Goal: Task Accomplishment & Management: Use online tool/utility

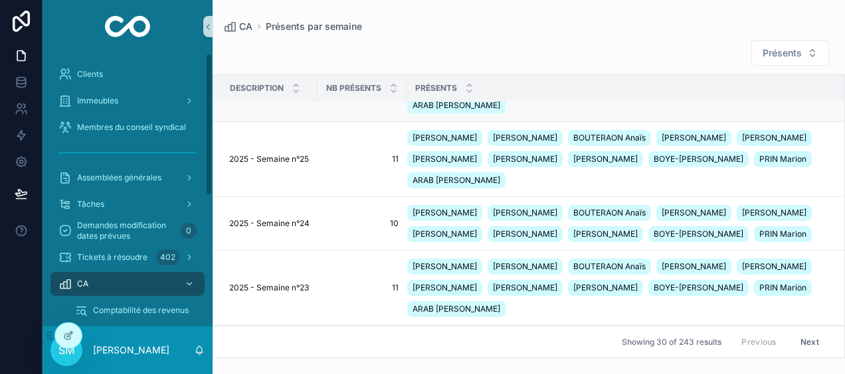
scroll to position [664, 0]
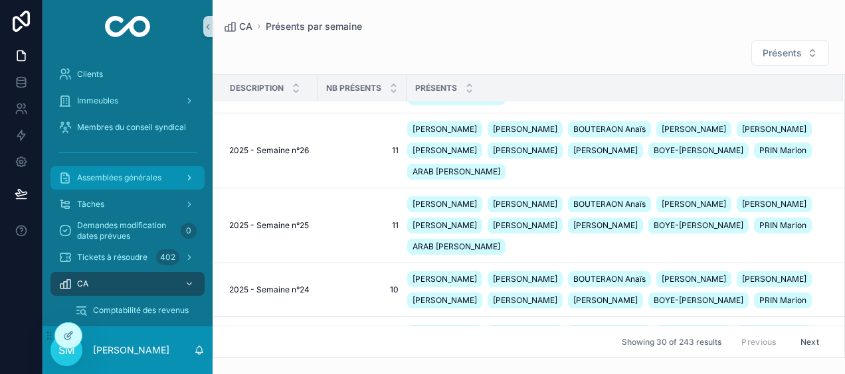
click at [146, 177] on span "Assemblées générales" at bounding box center [119, 178] width 84 height 11
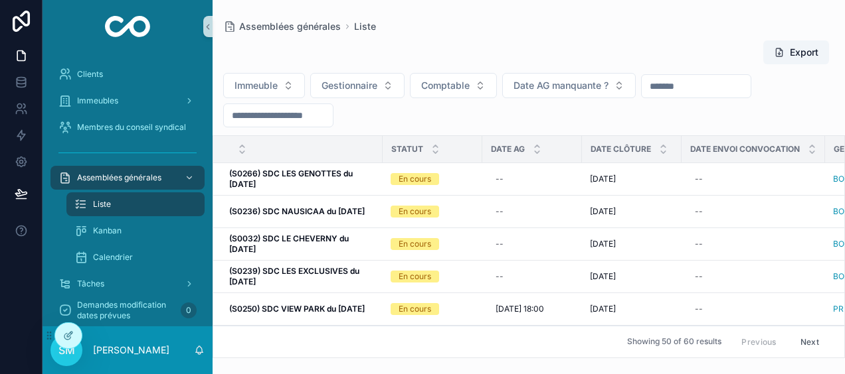
click at [282, 112] on input "scrollable content" at bounding box center [278, 115] width 109 height 19
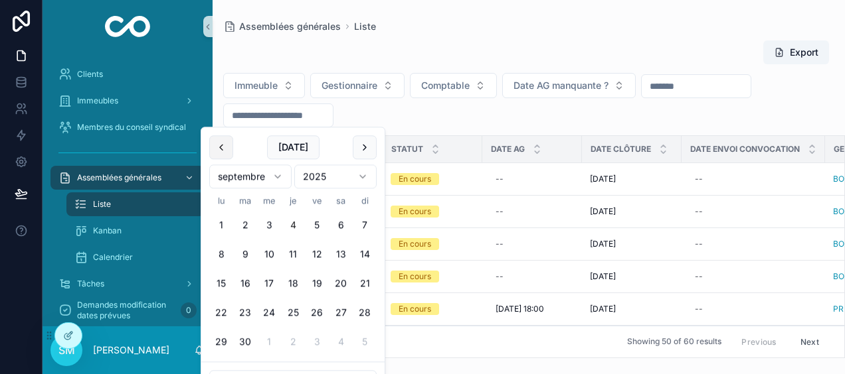
click at [223, 147] on button "scrollable content" at bounding box center [221, 147] width 24 height 24
click at [223, 148] on button "scrollable content" at bounding box center [221, 147] width 24 height 24
click at [223, 149] on button "scrollable content" at bounding box center [221, 147] width 24 height 24
click at [224, 368] on button "30" at bounding box center [221, 372] width 24 height 24
type input "**********"
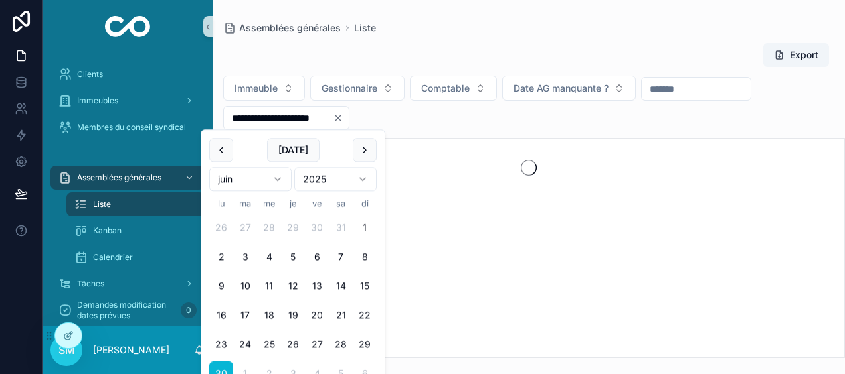
click at [459, 27] on div "Assemblées générales Liste" at bounding box center [528, 27] width 611 height 13
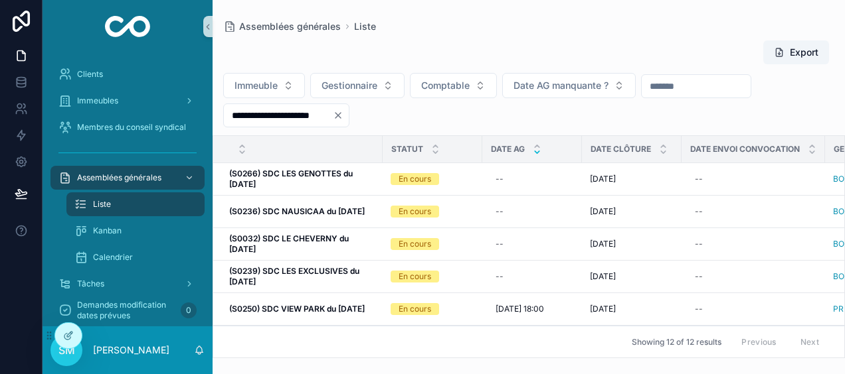
click at [535, 153] on icon "scrollable content" at bounding box center [537, 152] width 9 height 9
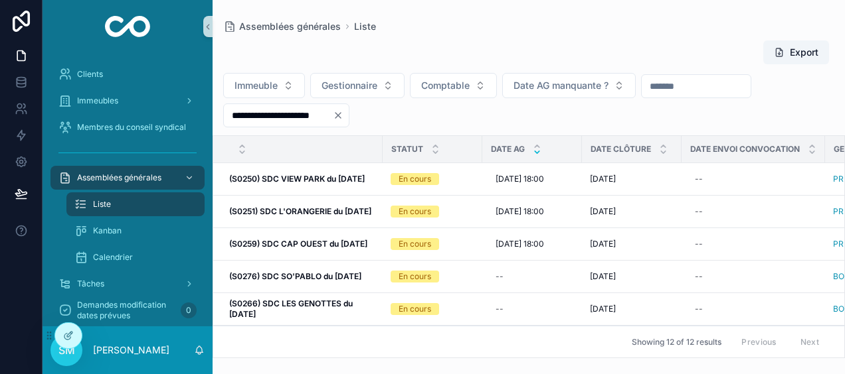
click at [477, 46] on div "Export" at bounding box center [528, 52] width 611 height 25
click at [637, 27] on div "Assemblées générales Liste" at bounding box center [528, 26] width 611 height 11
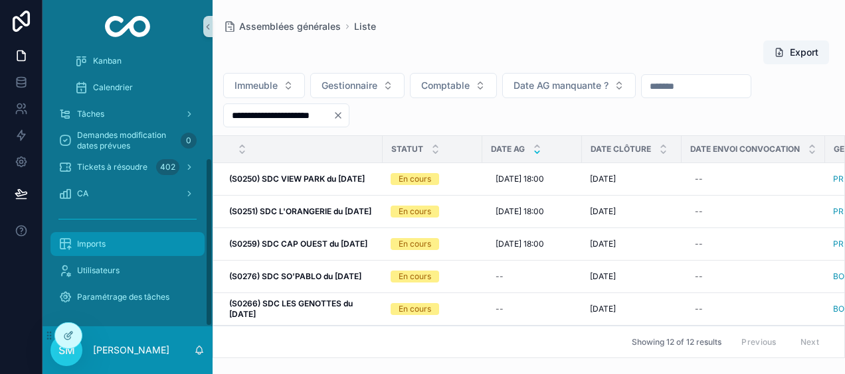
click at [137, 250] on div "Imports" at bounding box center [127, 244] width 138 height 21
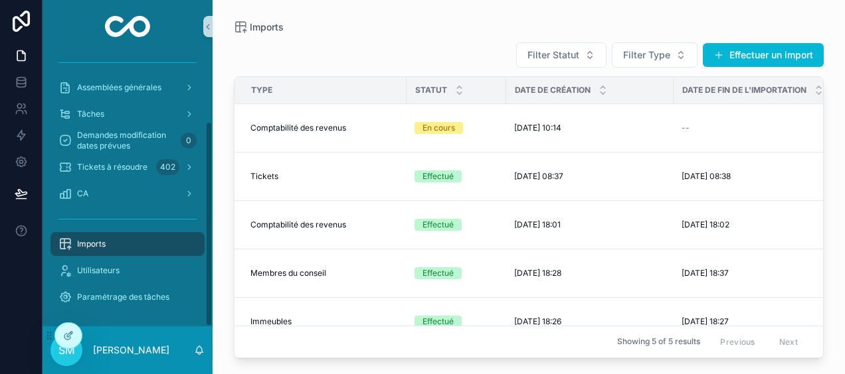
scroll to position [90, 0]
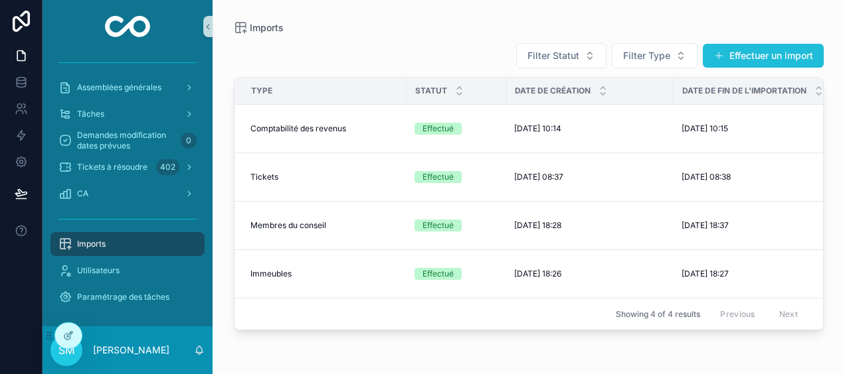
click at [716, 58] on span "scrollable content" at bounding box center [718, 55] width 11 height 11
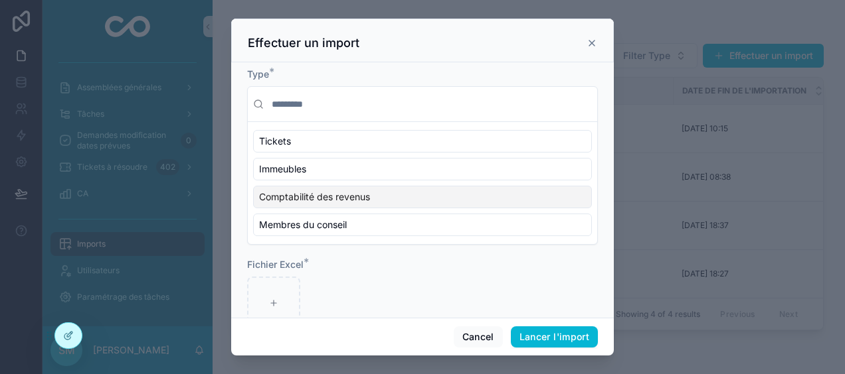
click at [398, 191] on div "Comptabilité des revenus" at bounding box center [422, 197] width 339 height 23
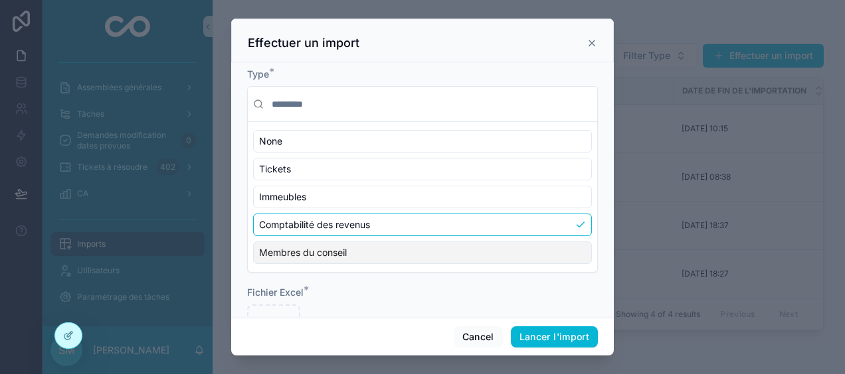
scroll to position [60, 0]
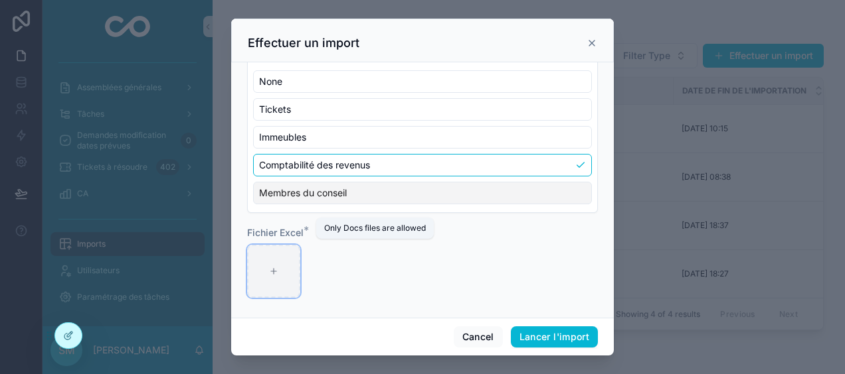
click at [275, 270] on icon "scrollable content" at bounding box center [273, 271] width 9 height 9
type input "**********"
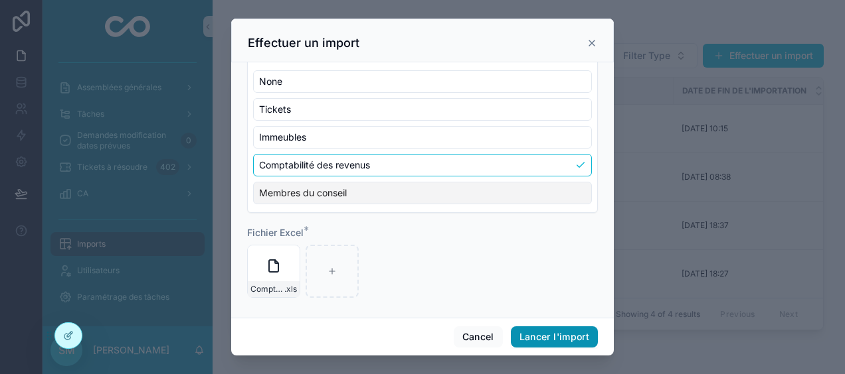
click at [583, 339] on button "Lancer l'import" at bounding box center [554, 337] width 87 height 21
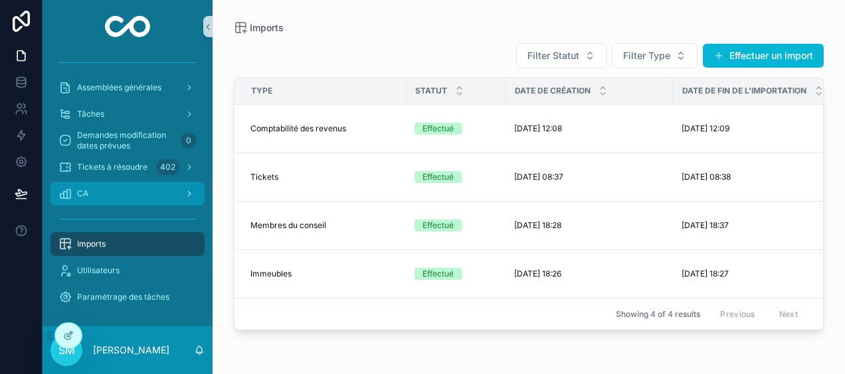
click at [135, 201] on div "CA" at bounding box center [127, 193] width 138 height 21
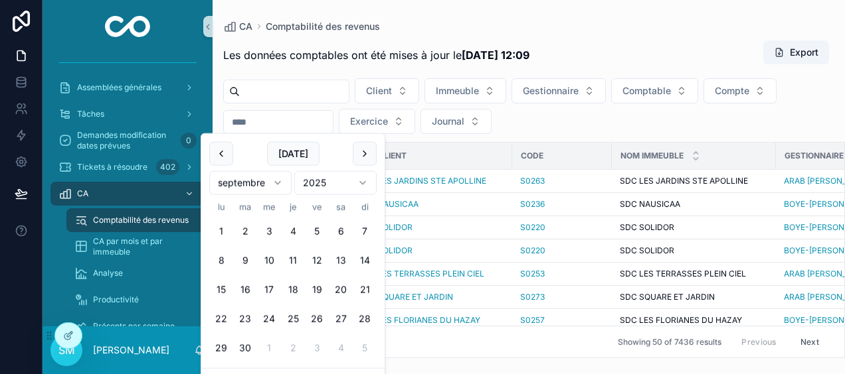
click at [316, 116] on input "scrollable content" at bounding box center [278, 122] width 109 height 19
click at [294, 231] on button "4" at bounding box center [293, 232] width 24 height 24
type input "**********"
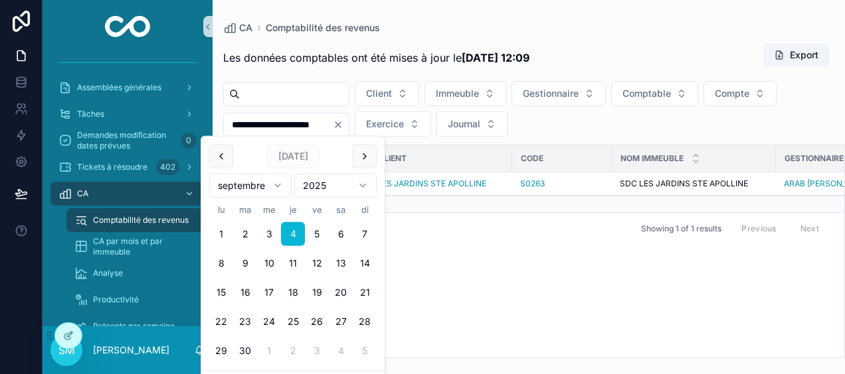
click at [543, 26] on div "CA Comptabilité des revenus" at bounding box center [528, 27] width 611 height 13
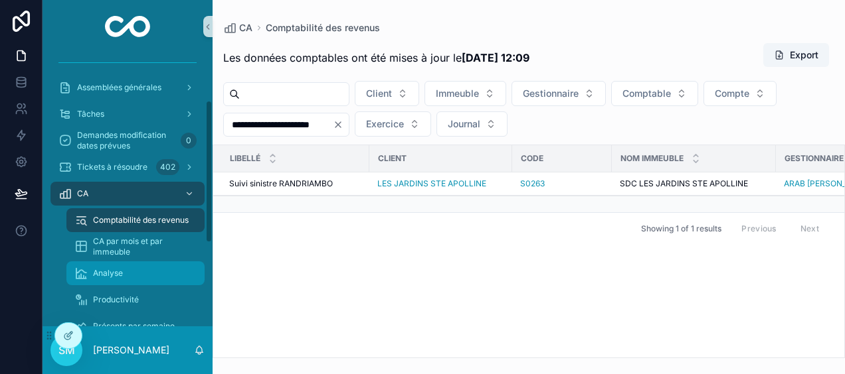
click at [124, 272] on div "Analyse" at bounding box center [135, 273] width 122 height 21
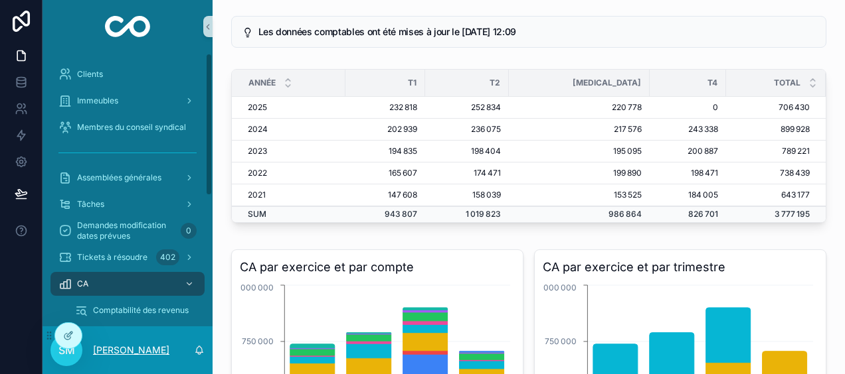
click at [129, 349] on p "[PERSON_NAME]" at bounding box center [131, 350] width 76 height 13
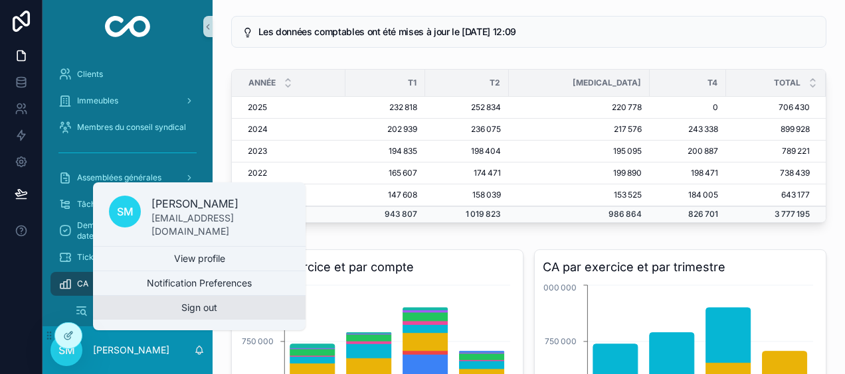
click at [157, 317] on button "Sign out" at bounding box center [199, 308] width 212 height 24
